Goal: Information Seeking & Learning: Learn about a topic

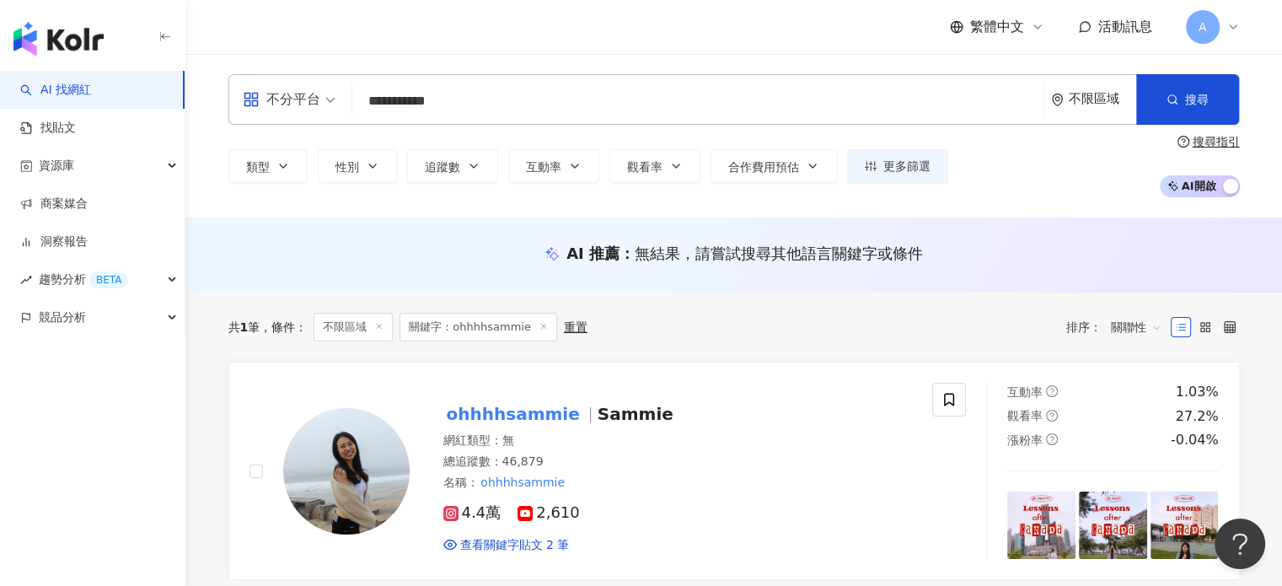
click at [272, 249] on div "AI 推薦 ： 無結果，請嘗試搜尋其他語言關鍵字或條件" at bounding box center [733, 254] width 1097 height 75
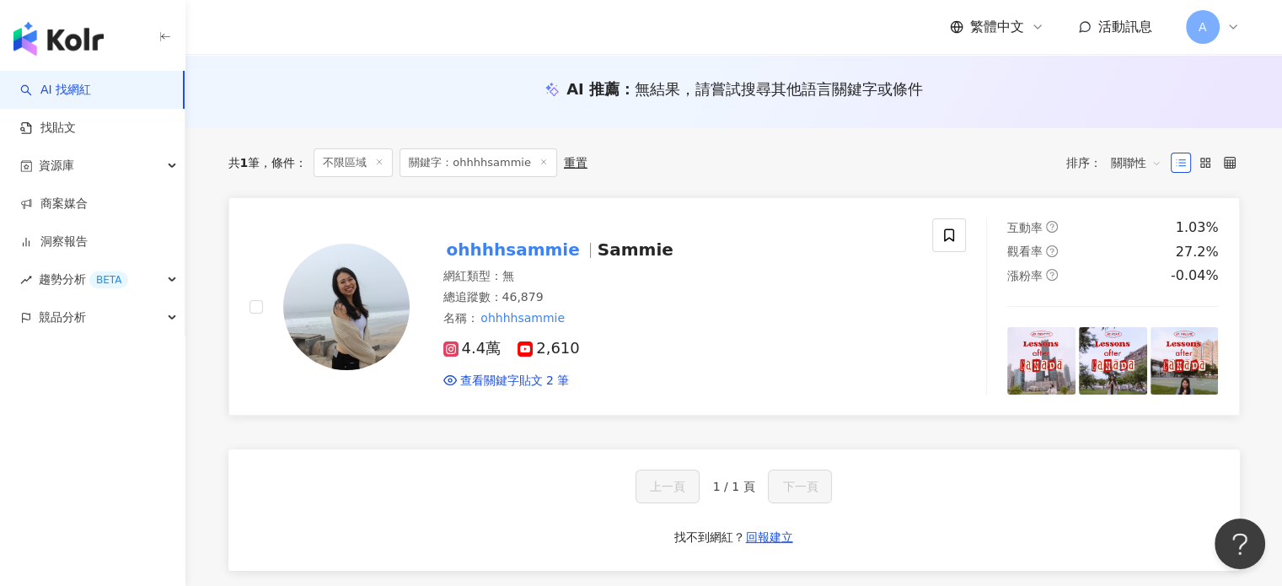
scroll to position [169, 0]
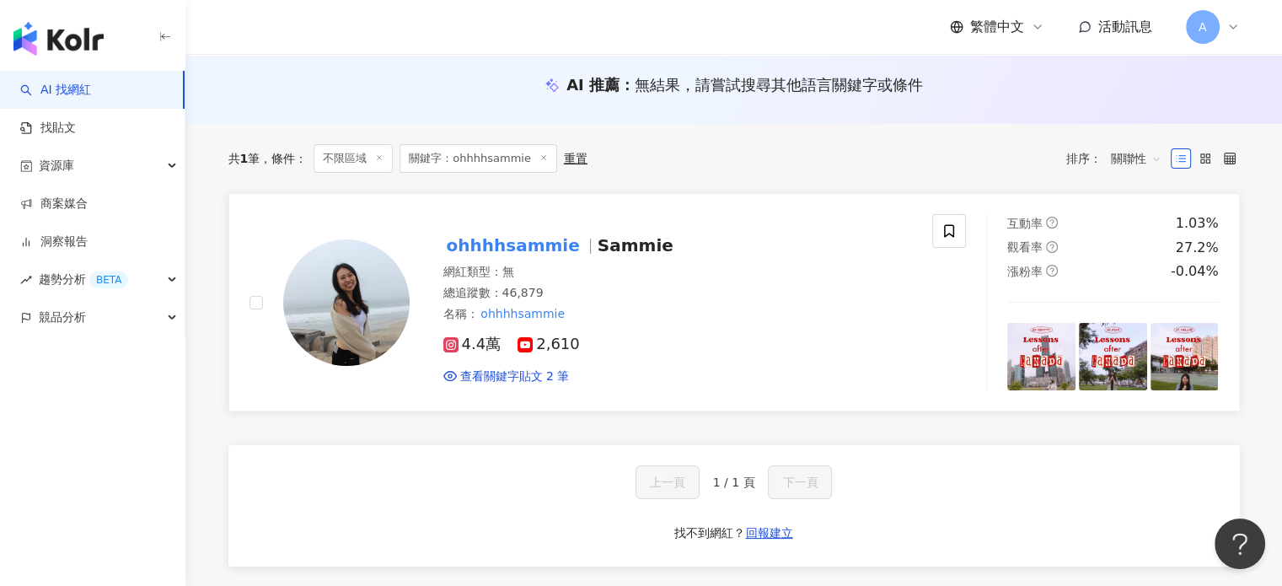
click at [368, 314] on img at bounding box center [346, 302] width 126 height 126
click at [298, 118] on div "AI 推薦 ： 無結果，請嘗試搜尋其他語言關鍵字或條件" at bounding box center [733, 86] width 1097 height 75
